Goal: Transaction & Acquisition: Download file/media

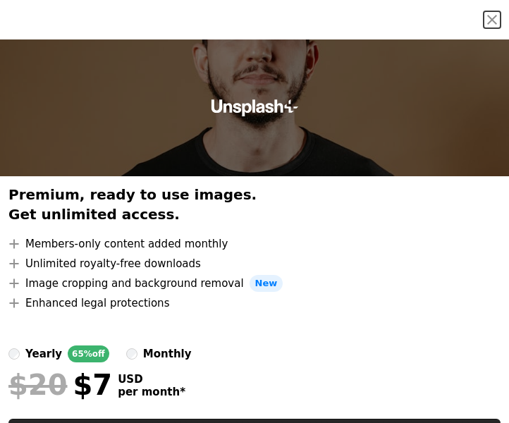
click at [230, 144] on div at bounding box center [254, 107] width 509 height 137
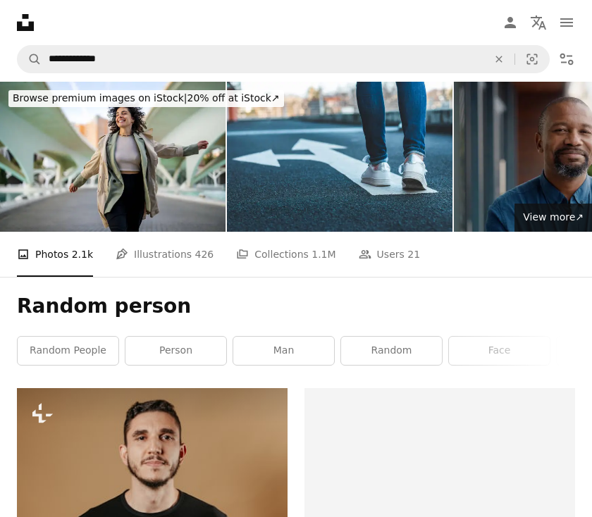
click at [31, 21] on icon "Unsplash logo Unsplash Home" at bounding box center [25, 22] width 28 height 28
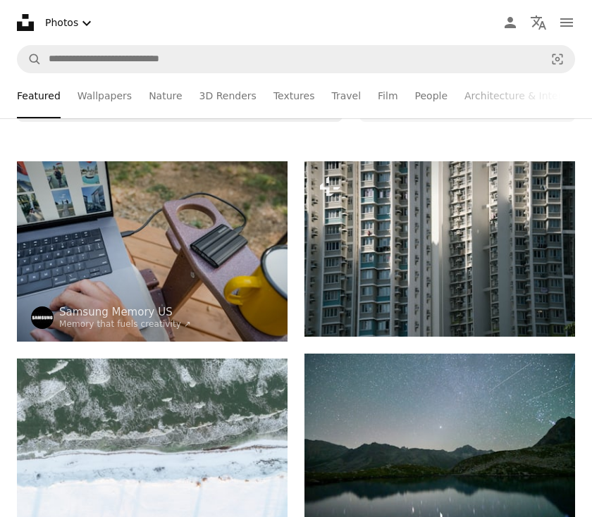
scroll to position [251, 0]
click at [508, 303] on button "A lock Download" at bounding box center [521, 311] width 79 height 23
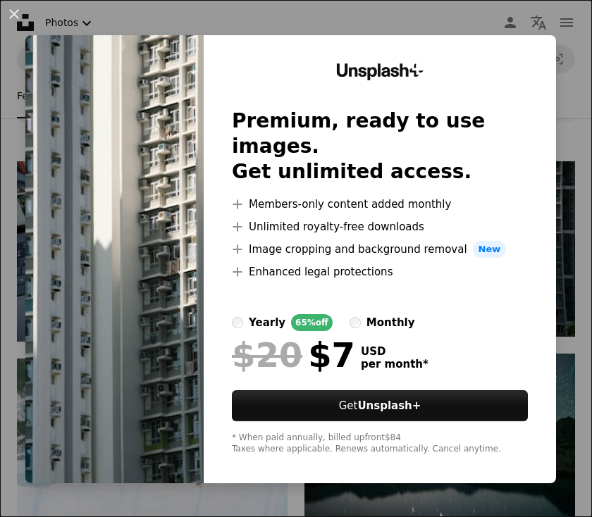
click at [427, 32] on div "An X shape Unsplash+ Premium, ready to use images. Get unlimited access. A plus…" at bounding box center [296, 258] width 592 height 517
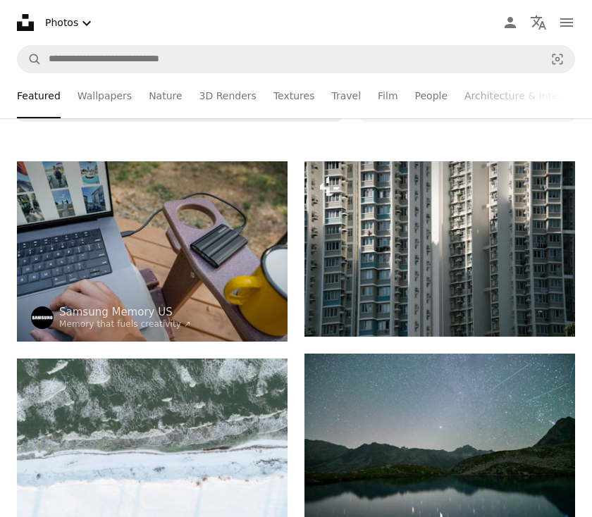
click at [508, 23] on icon "Menu" at bounding box center [566, 22] width 13 height 8
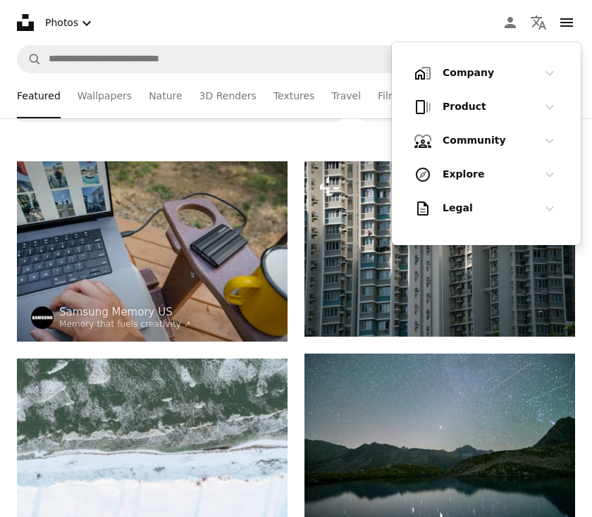
click at [500, 70] on h1 "Company" at bounding box center [485, 73] width 87 height 14
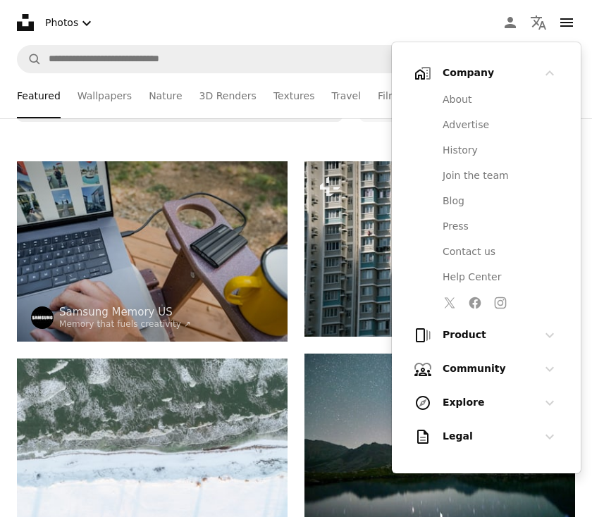
click at [500, 70] on h1 "Company" at bounding box center [485, 73] width 87 height 14
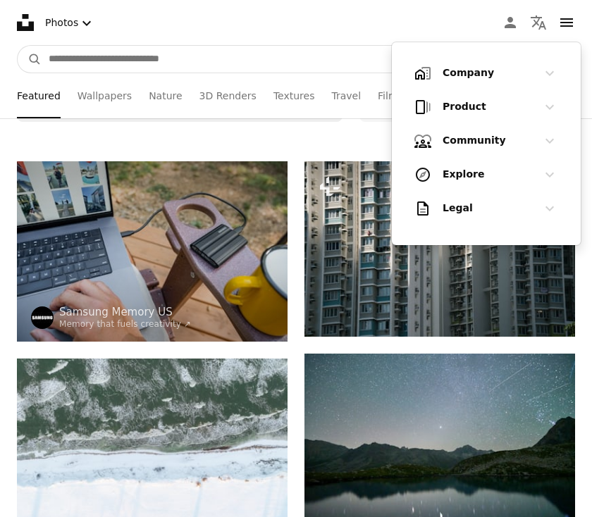
click at [278, 51] on input "Find visuals sitewide" at bounding box center [291, 59] width 499 height 27
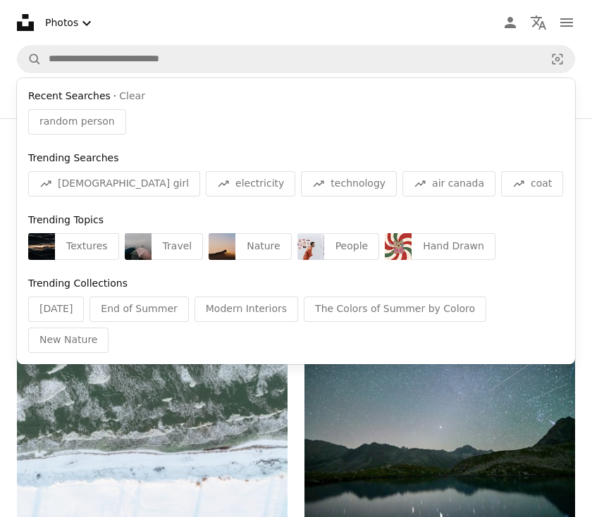
click at [384, 20] on nav "Unsplash logo Unsplash Home A photo Pen Tool A compass A stack of folders Downl…" at bounding box center [296, 22] width 592 height 45
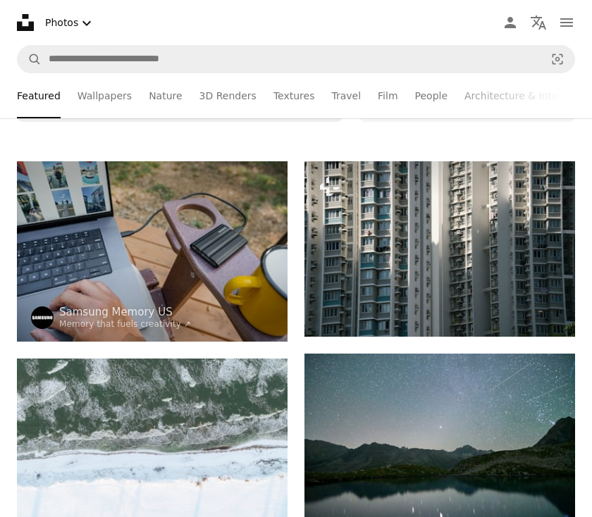
click at [508, 18] on icon "navigation menu" at bounding box center [566, 22] width 17 height 17
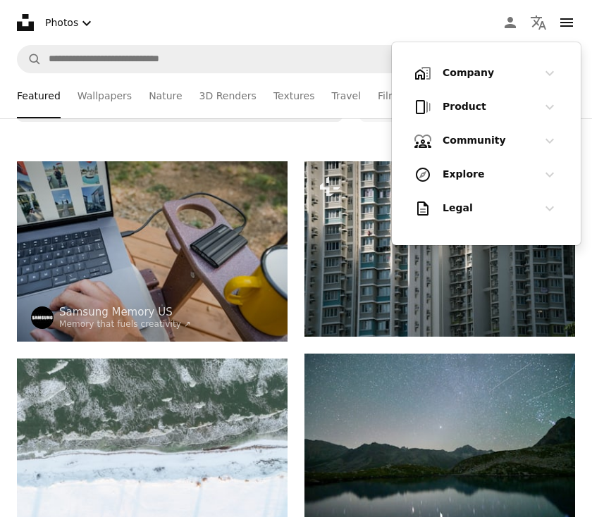
click at [463, 216] on div "Legal Chevron down" at bounding box center [486, 208] width 144 height 28
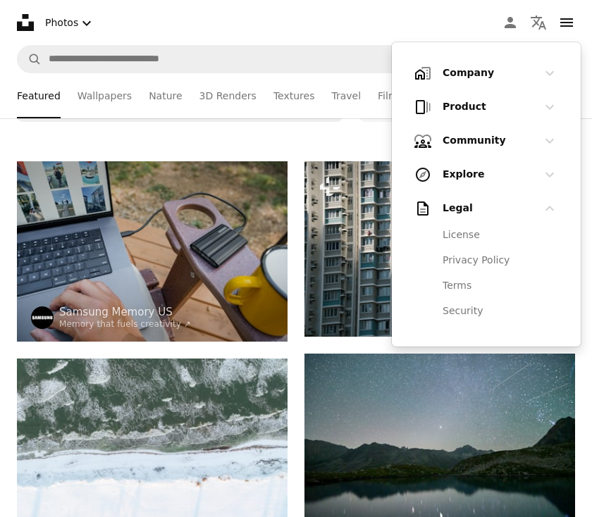
click at [466, 201] on div "Legal Chevron down" at bounding box center [486, 208] width 144 height 28
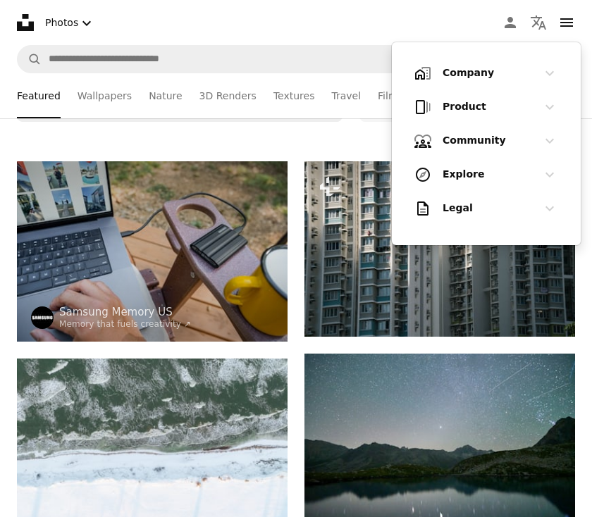
click at [46, 36] on button "Photos Chevron down" at bounding box center [69, 22] width 61 height 29
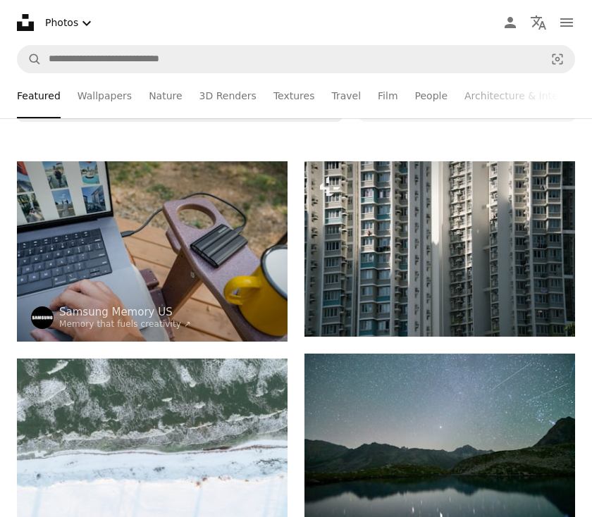
click at [30, 24] on icon at bounding box center [25, 22] width 17 height 17
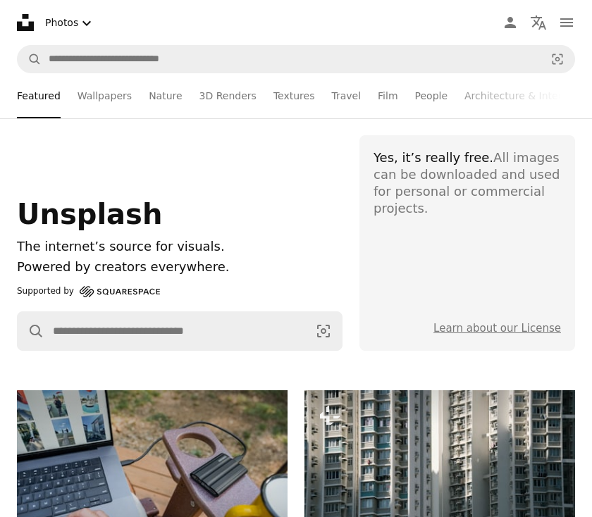
scroll to position [18, 0]
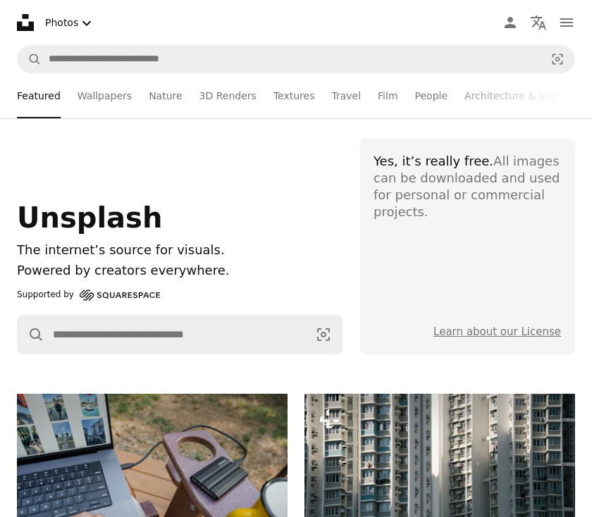
click at [428, 200] on div "Yes, it’s really free. All images can be downloaded and used for personal or co…" at bounding box center [466, 188] width 187 height 68
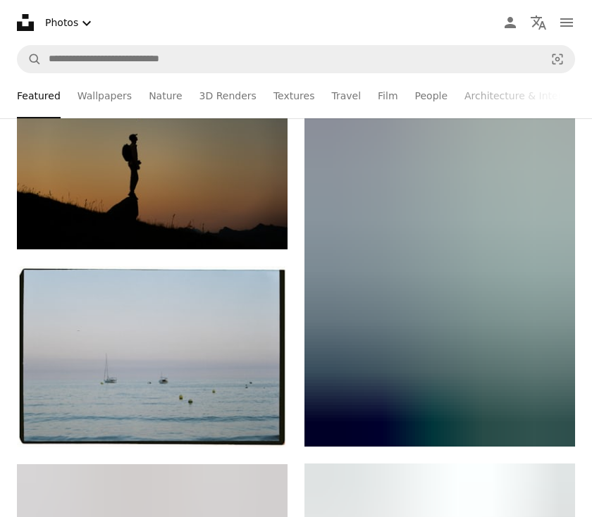
scroll to position [775, 0]
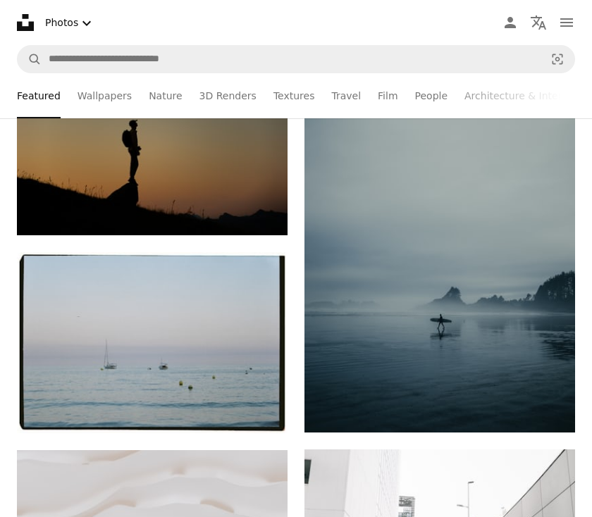
click at [508, 411] on link "Arrow pointing down" at bounding box center [546, 407] width 28 height 23
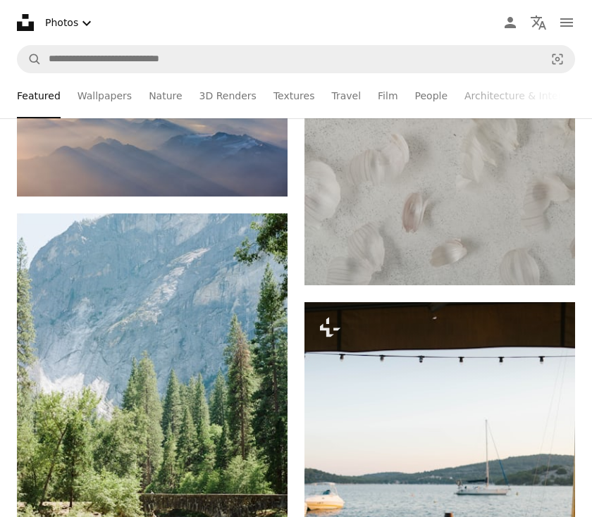
scroll to position [1826, 0]
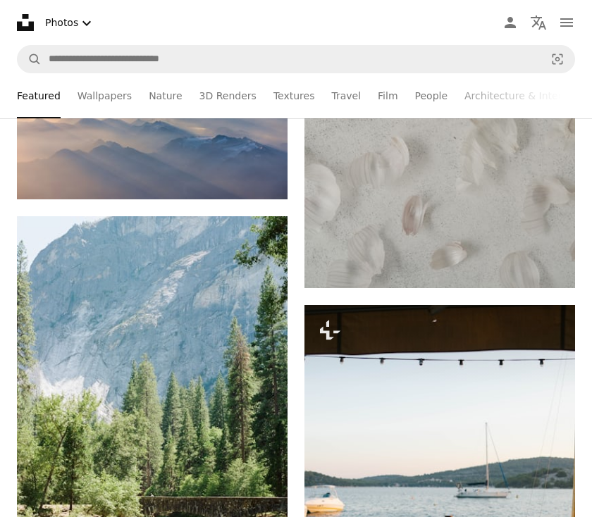
click at [508, 250] on img at bounding box center [439, 86] width 270 height 406
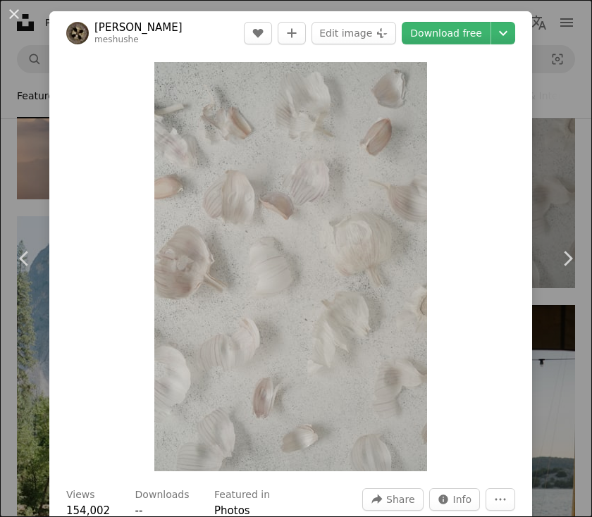
click at [483, 36] on link "Download free" at bounding box center [445, 33] width 89 height 23
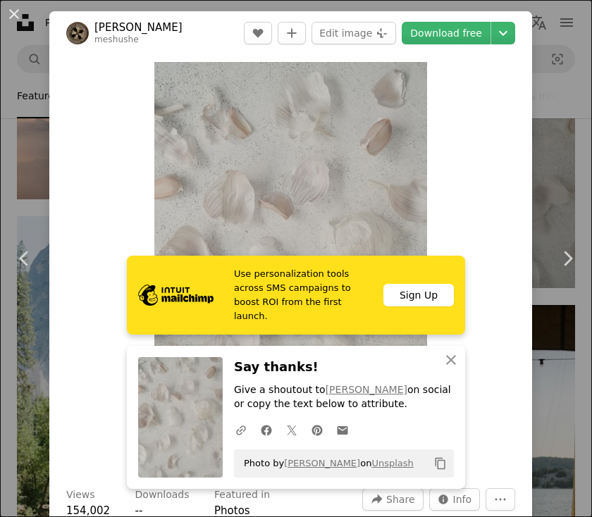
click at [29, 197] on link "Chevron left" at bounding box center [24, 258] width 49 height 135
